Goal: Information Seeking & Learning: Learn about a topic

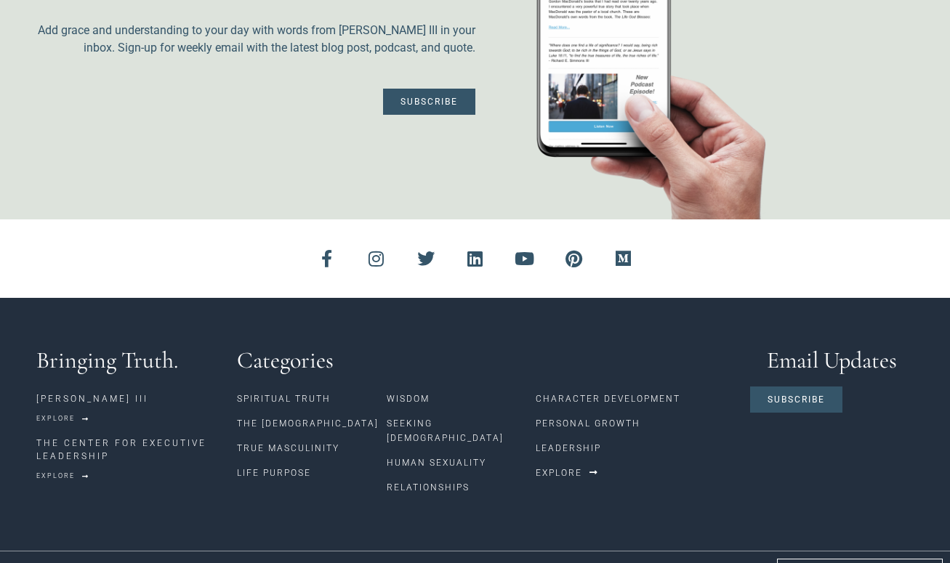
scroll to position [3568, 0]
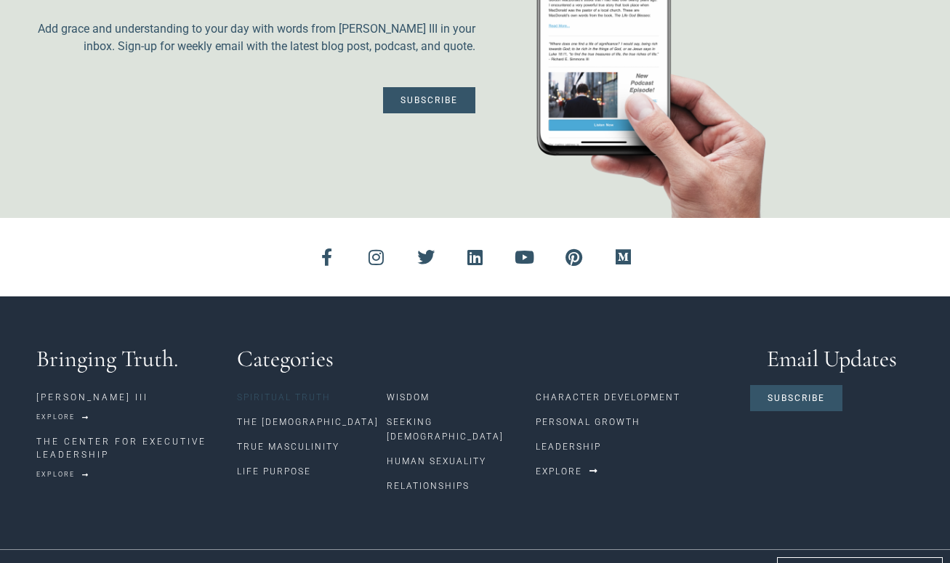
click at [257, 387] on link "Spiritual Truth" at bounding box center [312, 397] width 150 height 25
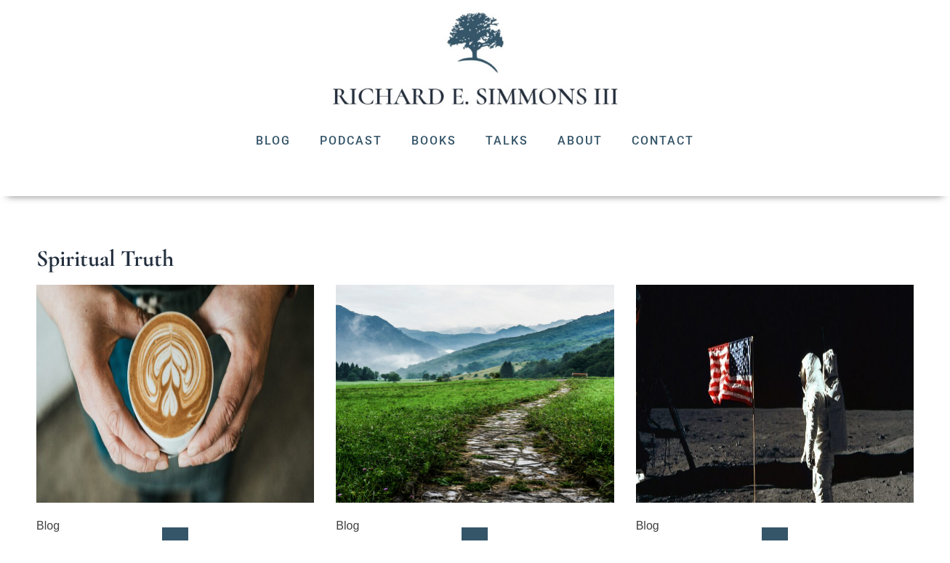
scroll to position [74, 0]
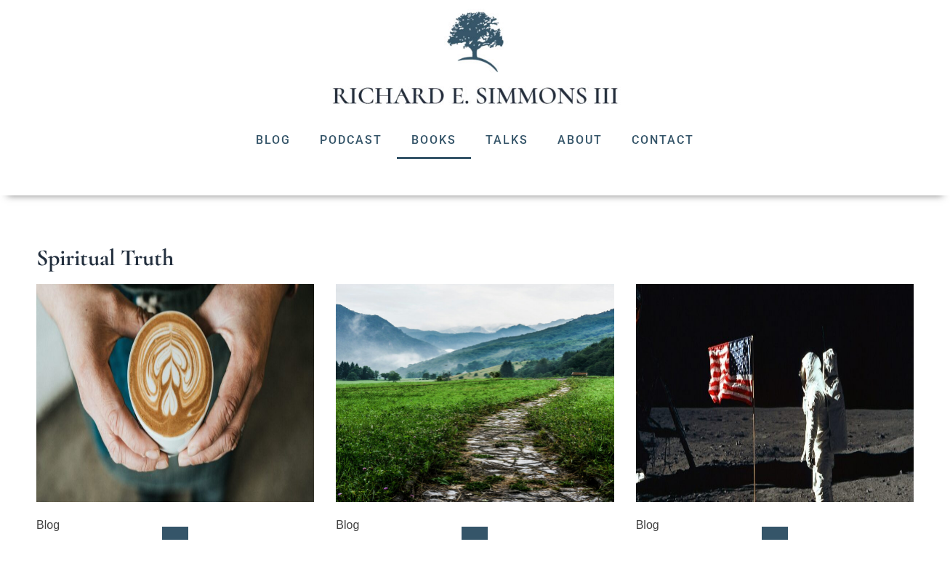
click at [430, 137] on link "Books" at bounding box center [434, 140] width 74 height 38
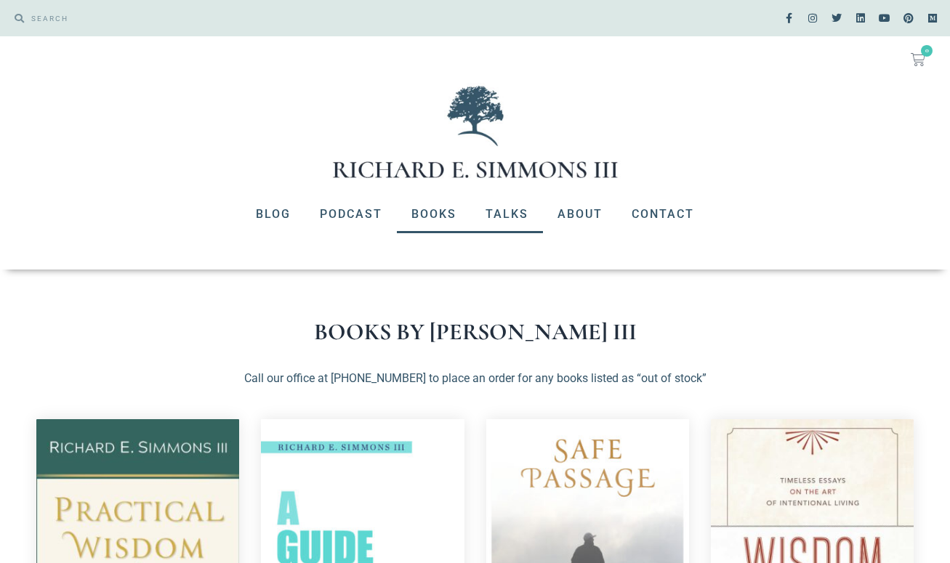
click at [492, 212] on link "Talks" at bounding box center [507, 215] width 72 height 38
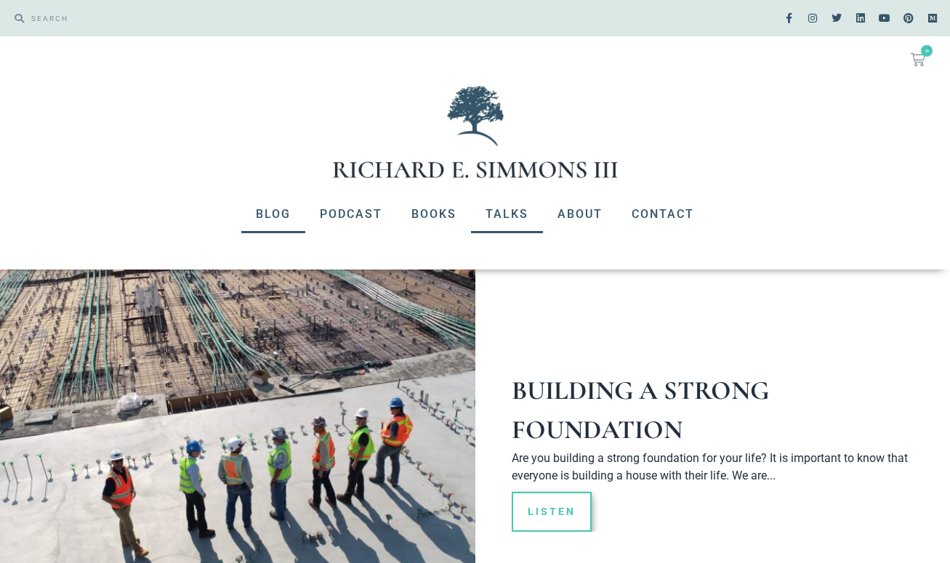
click at [265, 214] on link "Blog" at bounding box center [273, 215] width 64 height 38
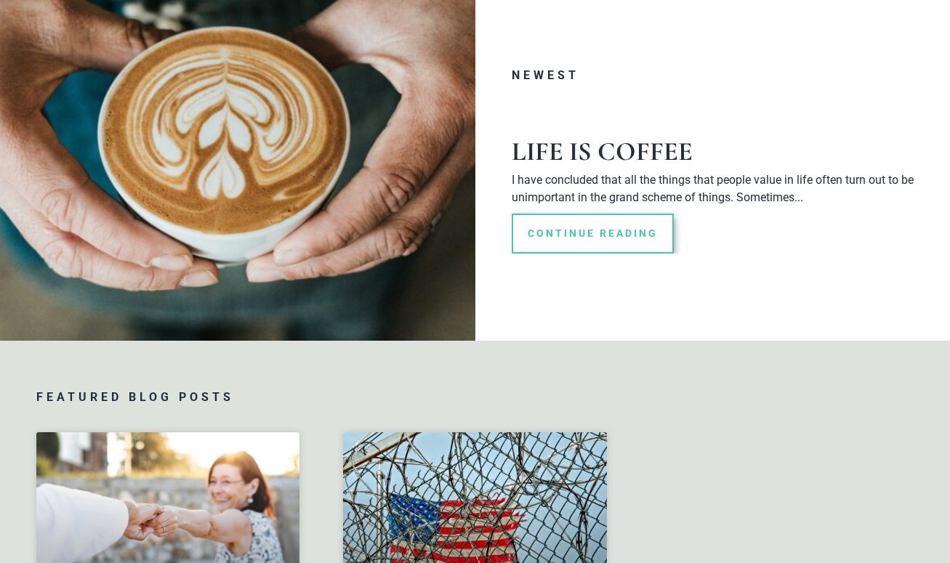
scroll to position [297, 0]
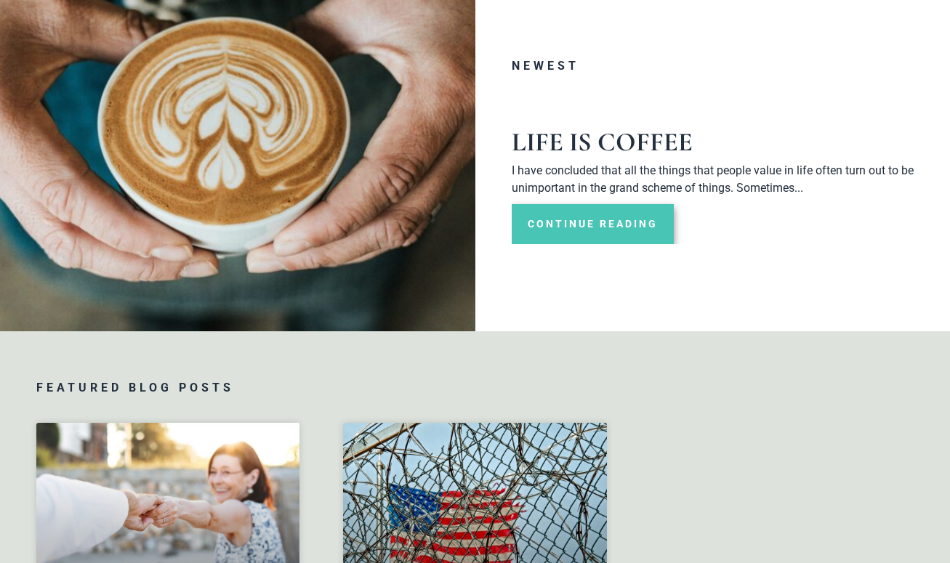
click at [560, 223] on link "Continue Reading" at bounding box center [593, 224] width 162 height 40
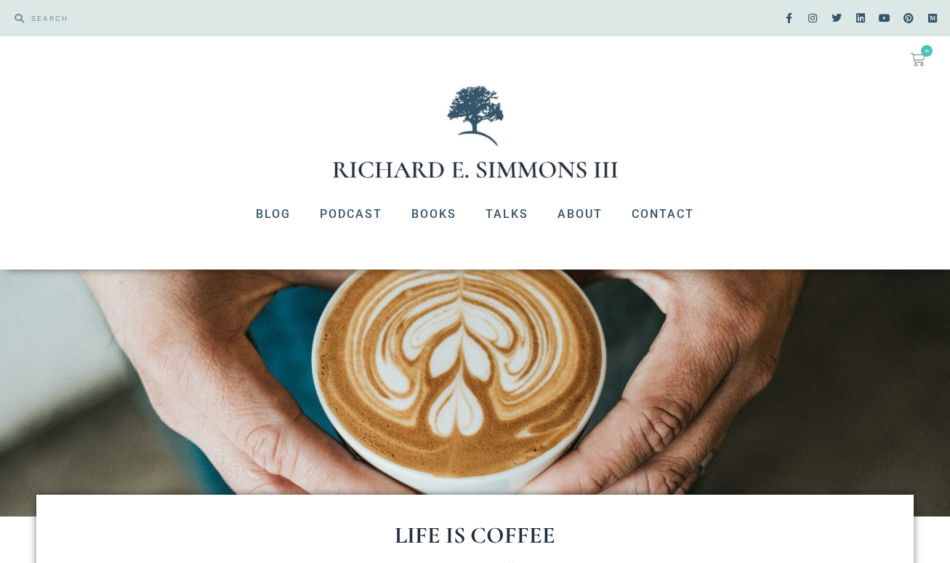
click at [471, 157] on img at bounding box center [475, 132] width 291 height 98
